Goal: Transaction & Acquisition: Obtain resource

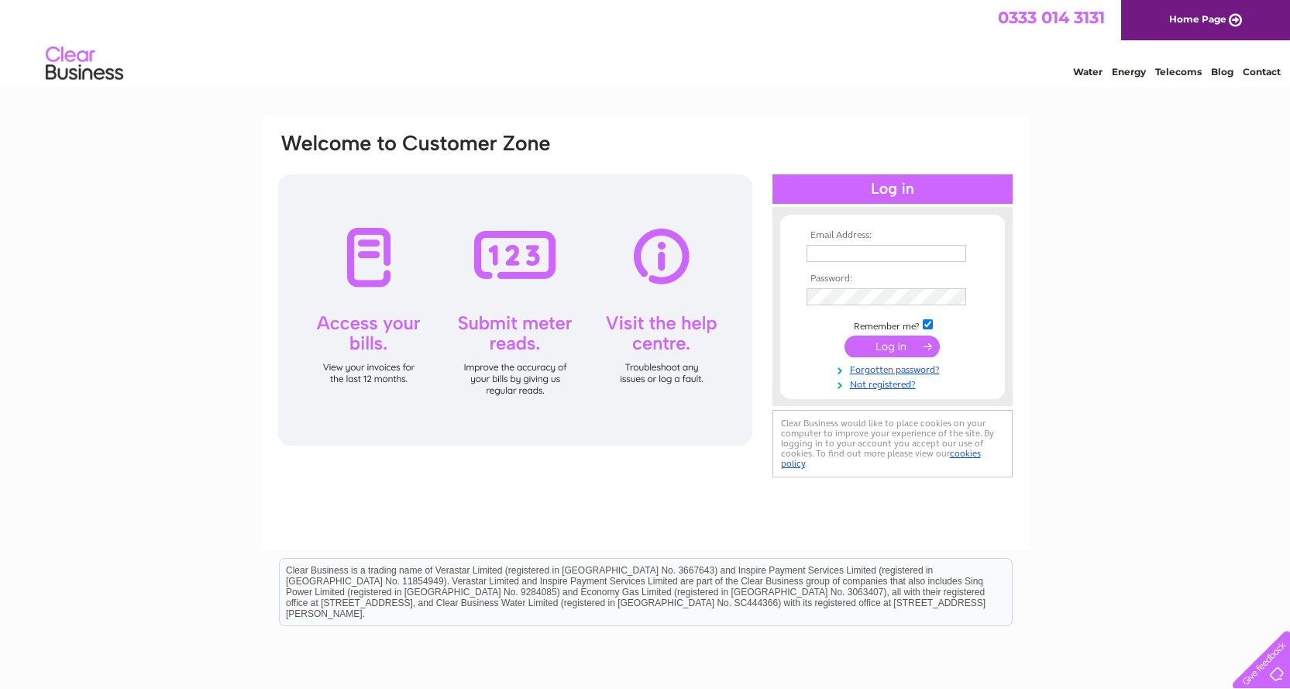
type input "therenownteam@renownfilms.co.uk"
click at [888, 341] on input "submit" at bounding box center [891, 346] width 95 height 22
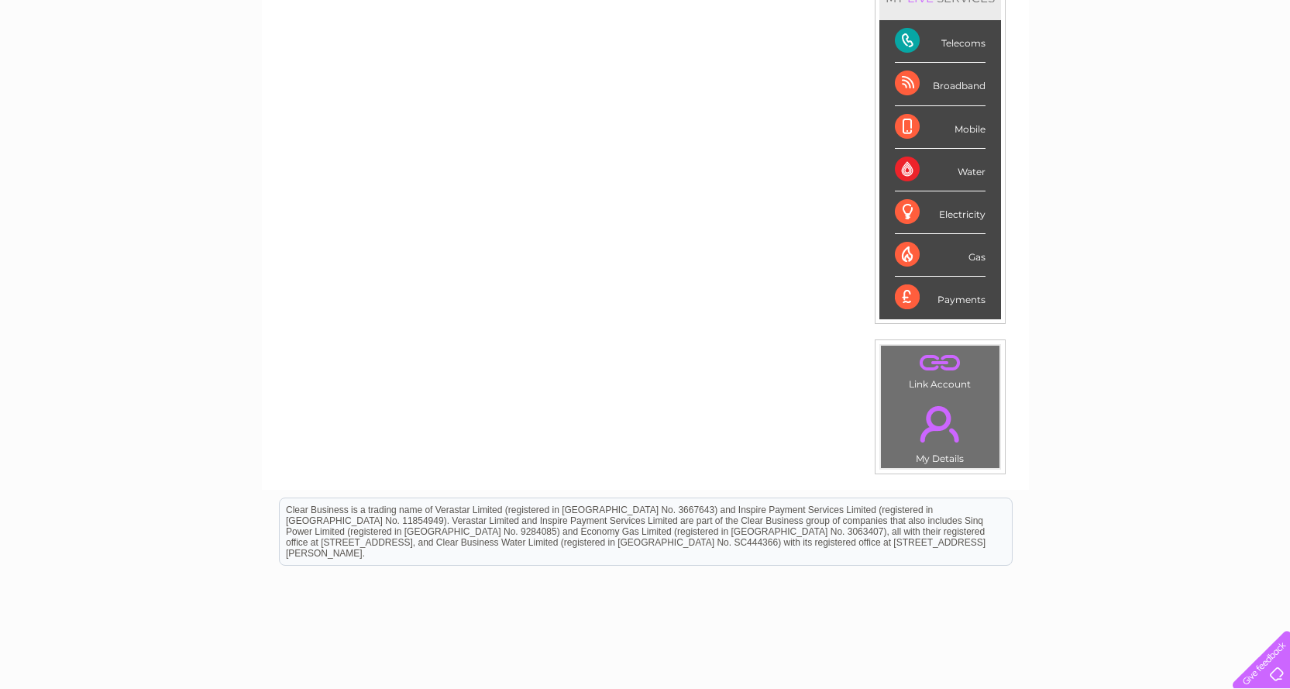
scroll to position [77, 0]
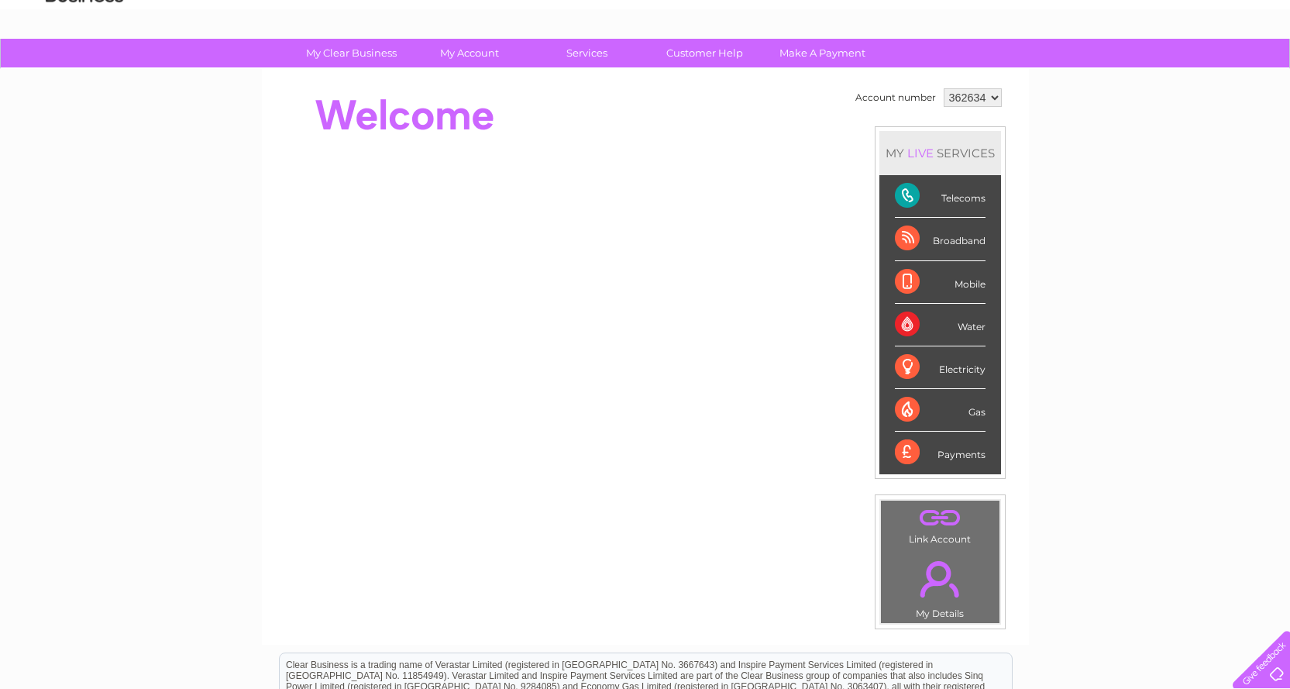
click at [948, 198] on div "Telecoms" at bounding box center [940, 196] width 91 height 43
click at [906, 198] on div "Telecoms" at bounding box center [940, 196] width 91 height 43
click at [906, 194] on div "Telecoms" at bounding box center [940, 196] width 91 height 43
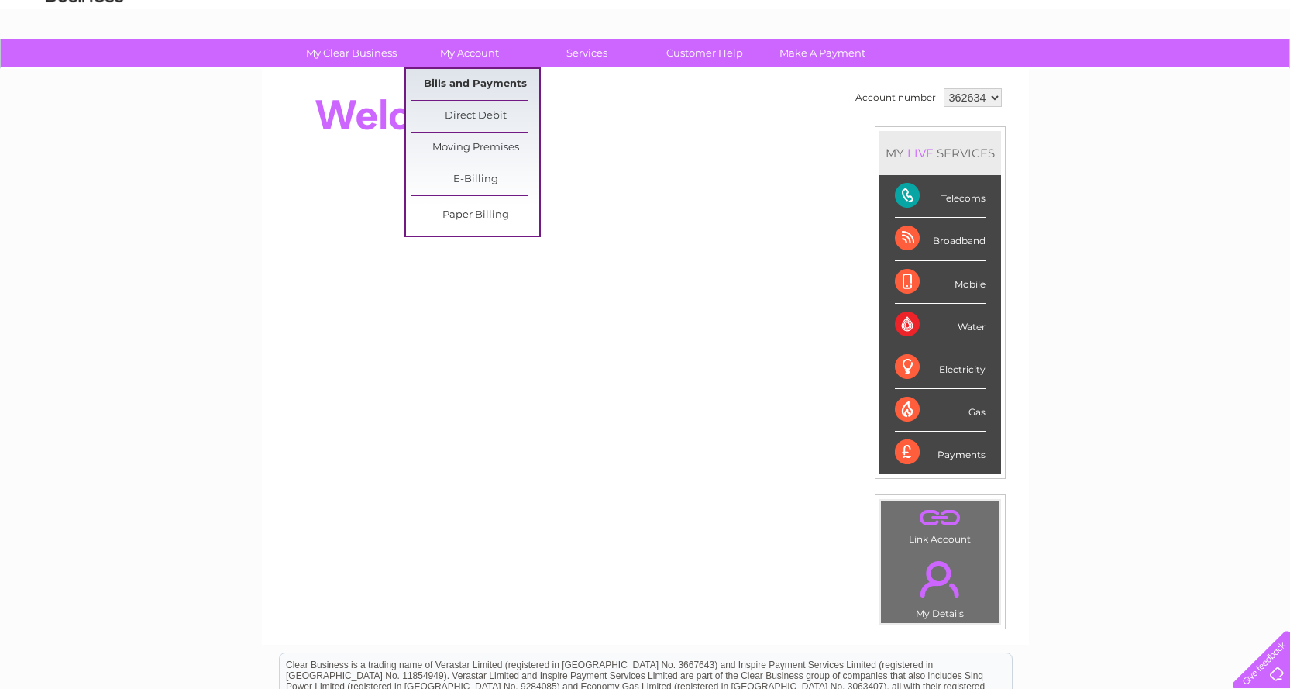
click at [465, 77] on link "Bills and Payments" at bounding box center [475, 84] width 128 height 31
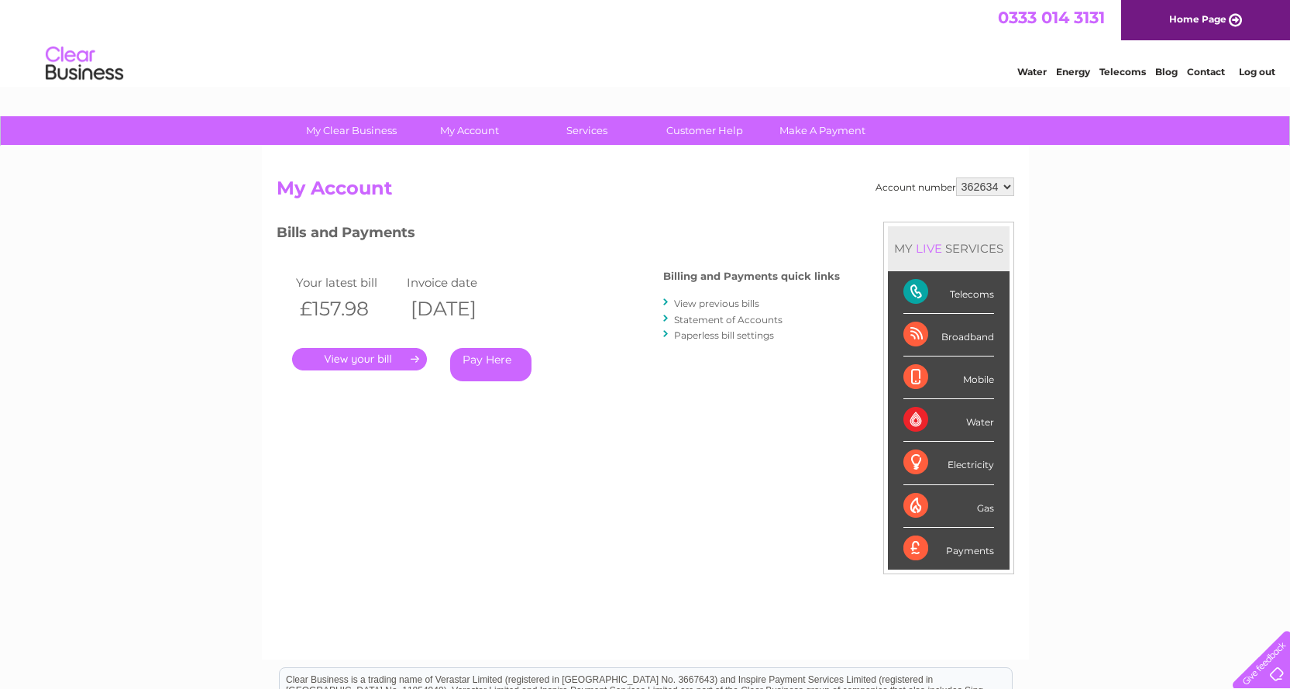
click at [709, 303] on link "View previous bills" at bounding box center [716, 303] width 85 height 12
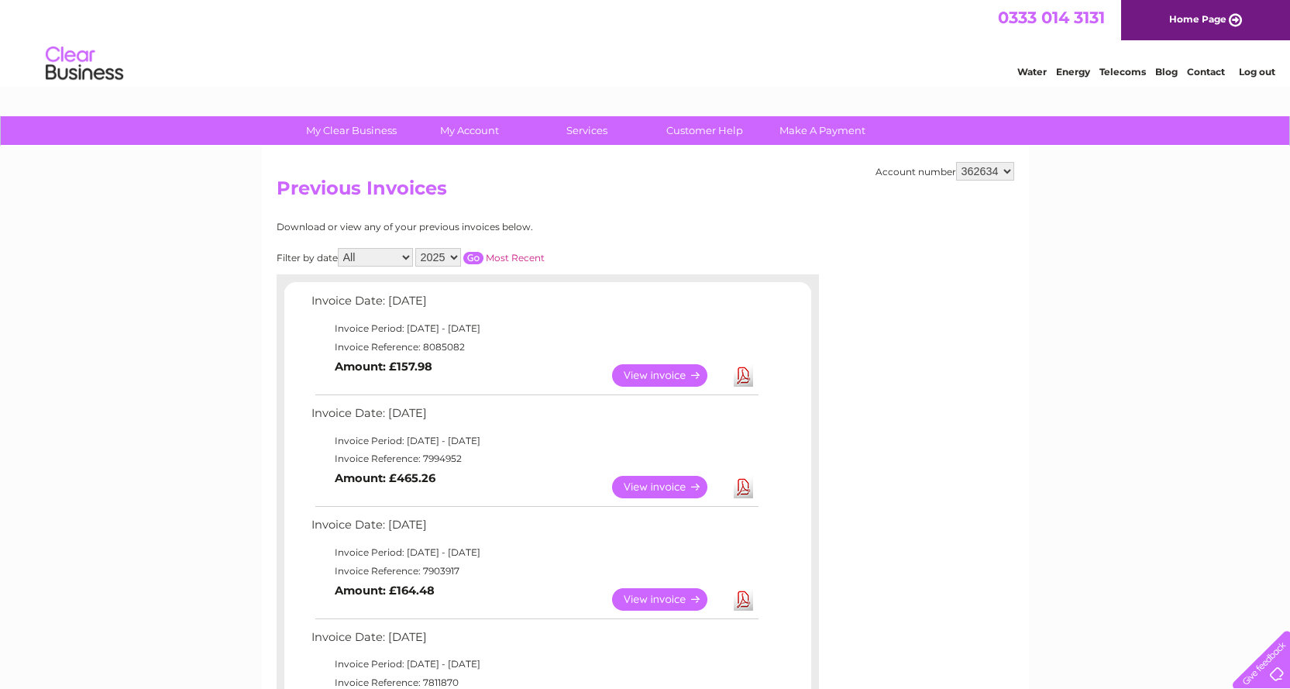
click at [741, 376] on link "Download" at bounding box center [743, 375] width 19 height 22
